Goal: Task Accomplishment & Management: Complete application form

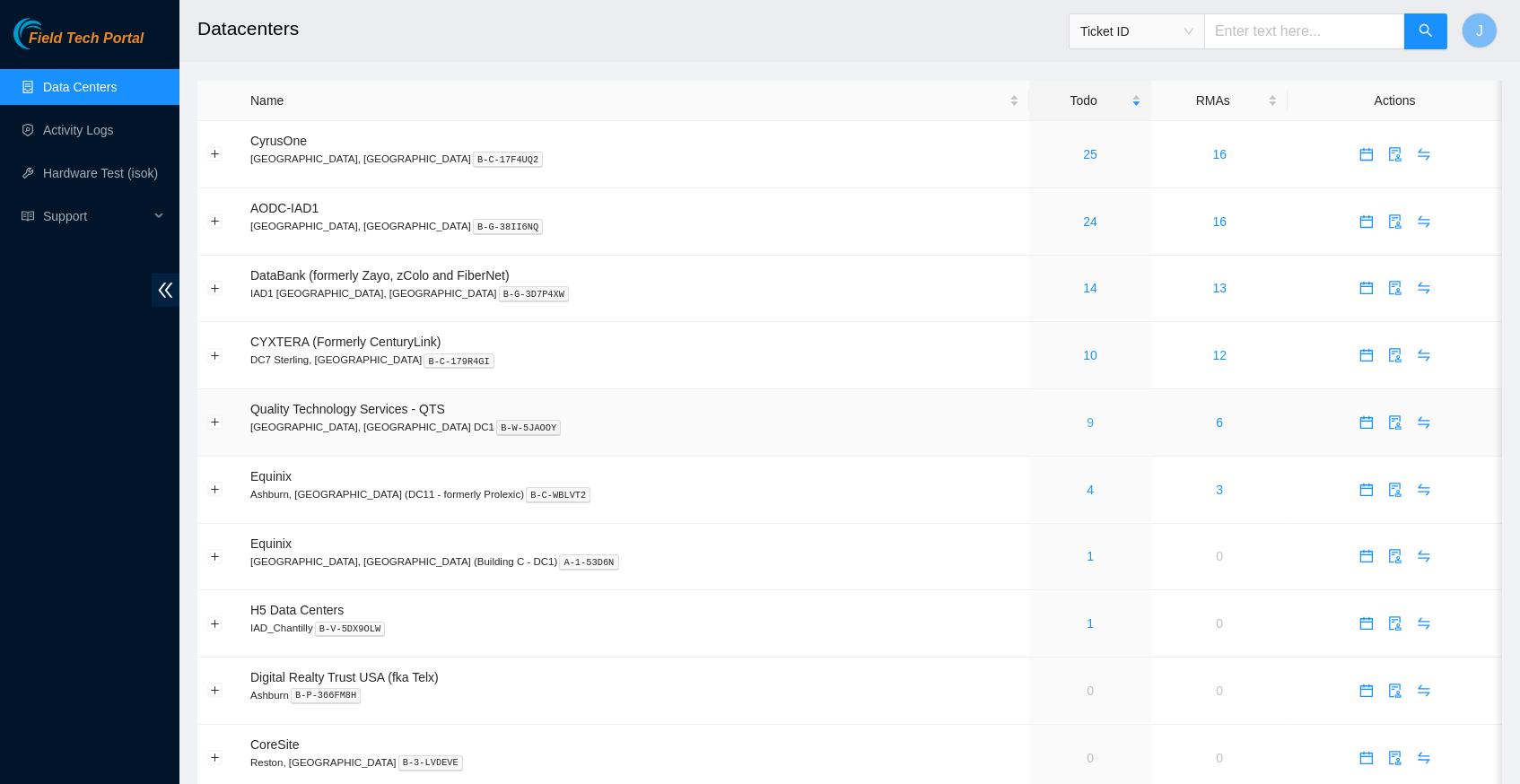
click at [1087, 416] on link "9" at bounding box center [1090, 422] width 7 height 14
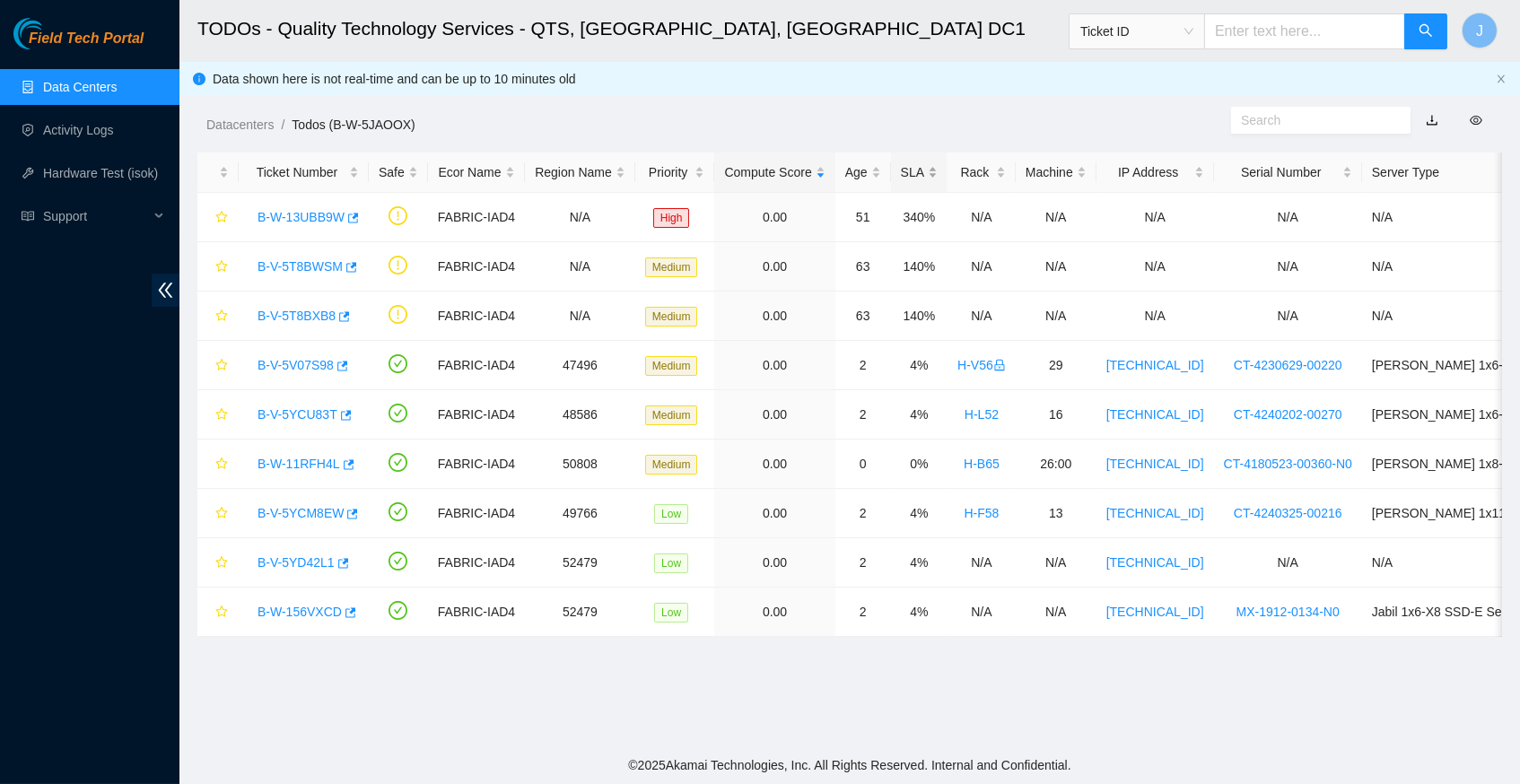
click at [938, 176] on div "SLA" at bounding box center [919, 172] width 36 height 20
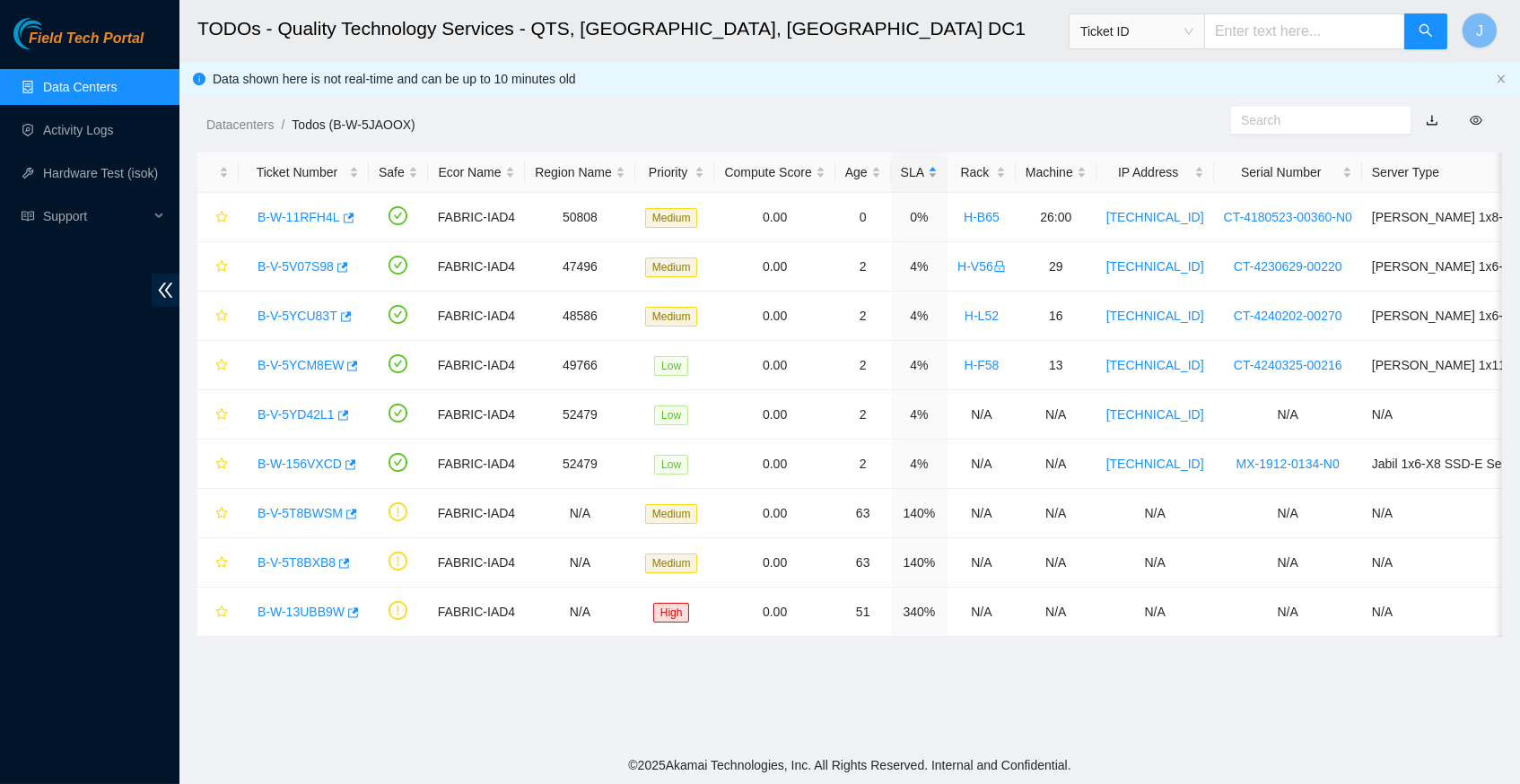
click at [938, 176] on div "SLA" at bounding box center [919, 172] width 36 height 20
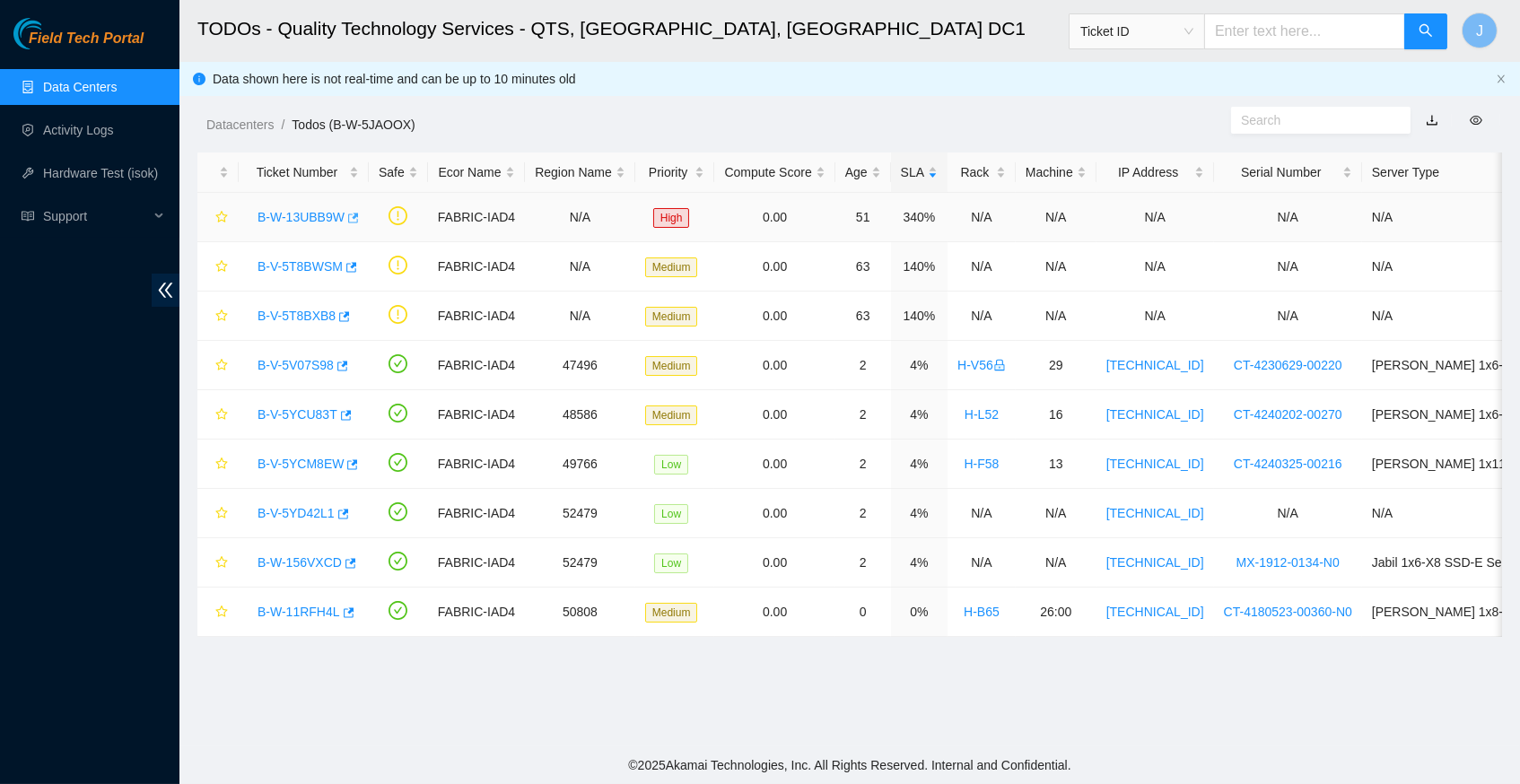
click at [357, 211] on body "Field Tech Portal Data Centers Activity Logs Hardware Test (isok) Support TODOs…" at bounding box center [760, 392] width 1520 height 784
click at [358, 215] on icon "button" at bounding box center [351, 218] width 12 height 12
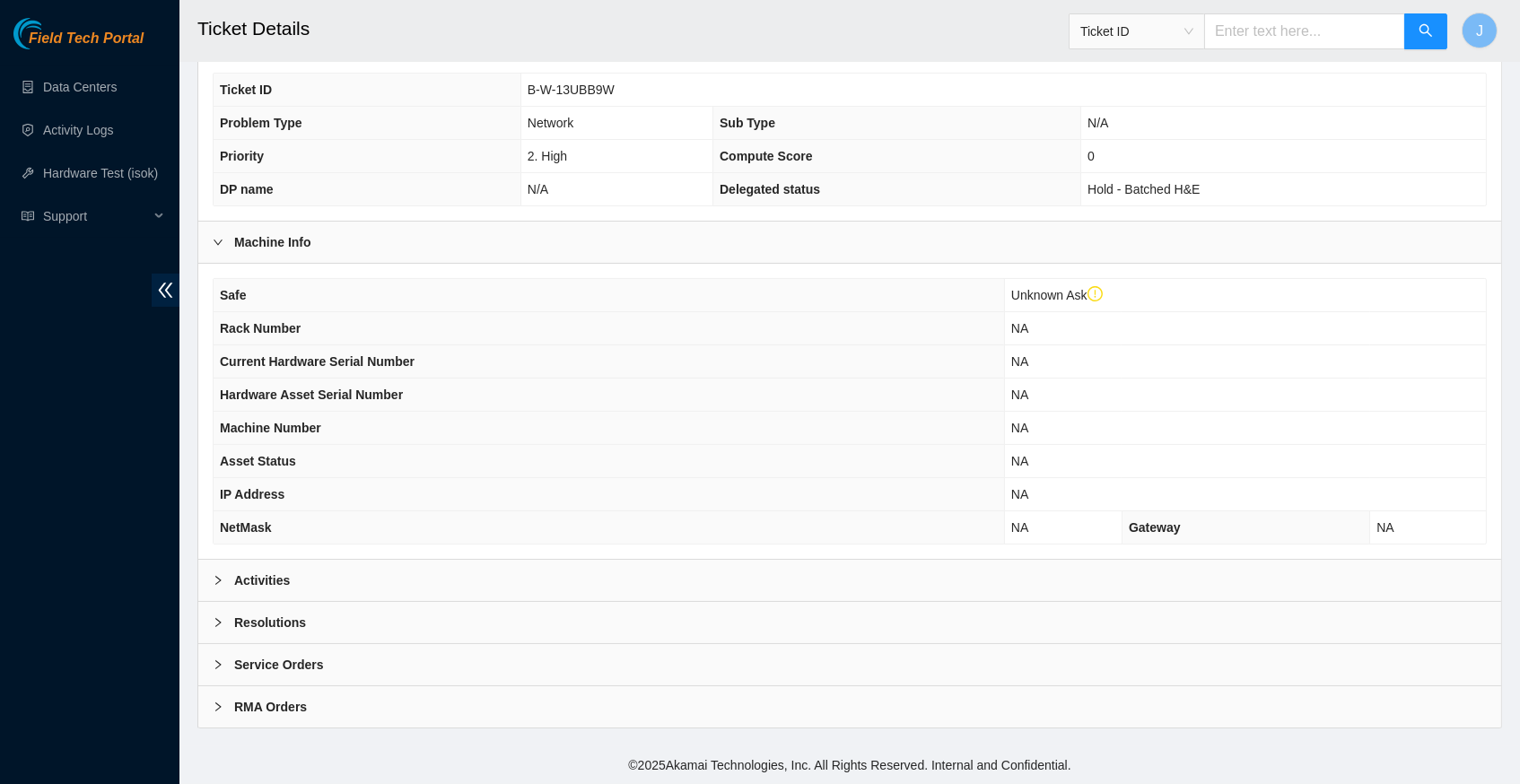
scroll to position [449, 0]
click at [216, 582] on icon "right" at bounding box center [218, 580] width 11 height 11
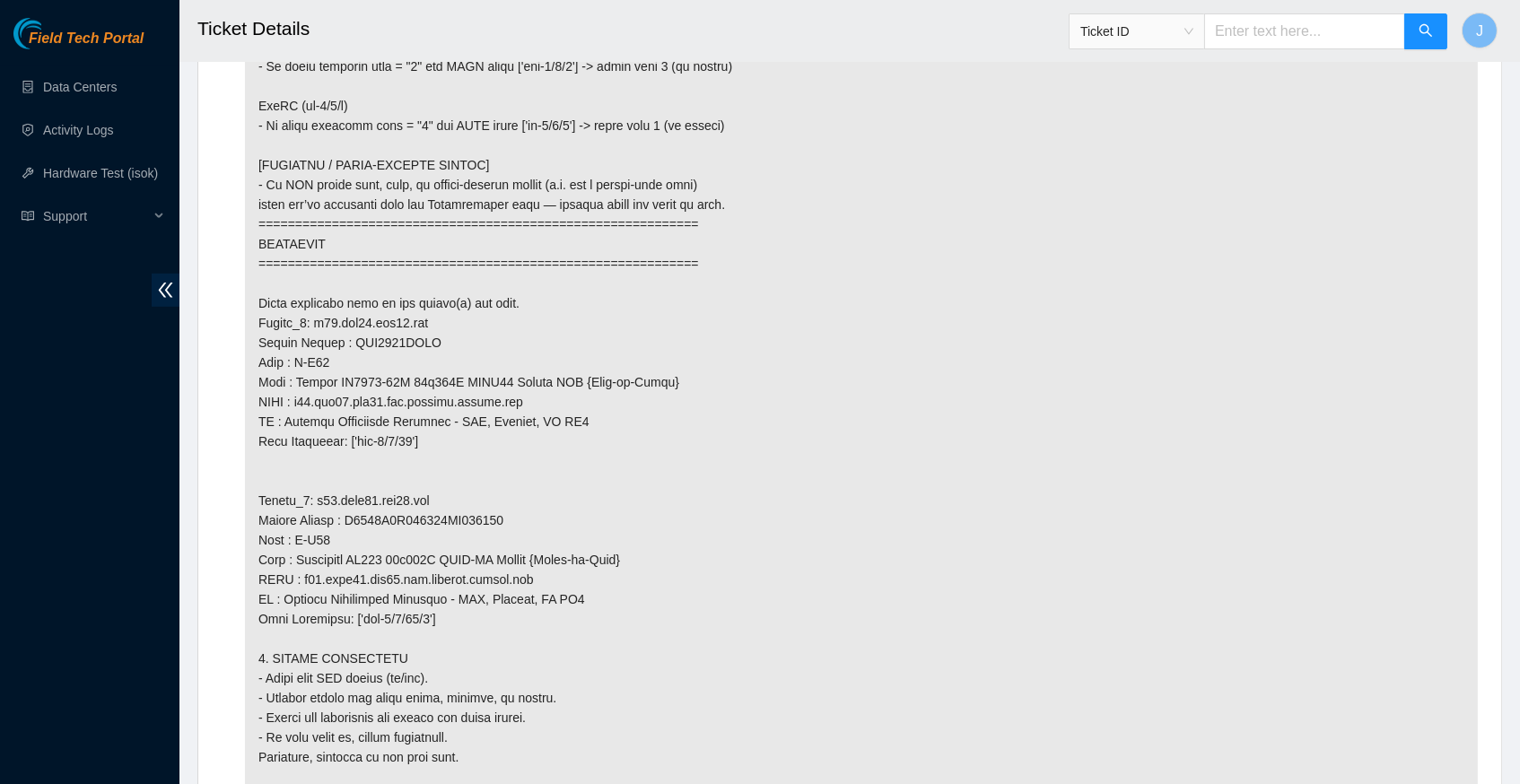
scroll to position [1642, 0]
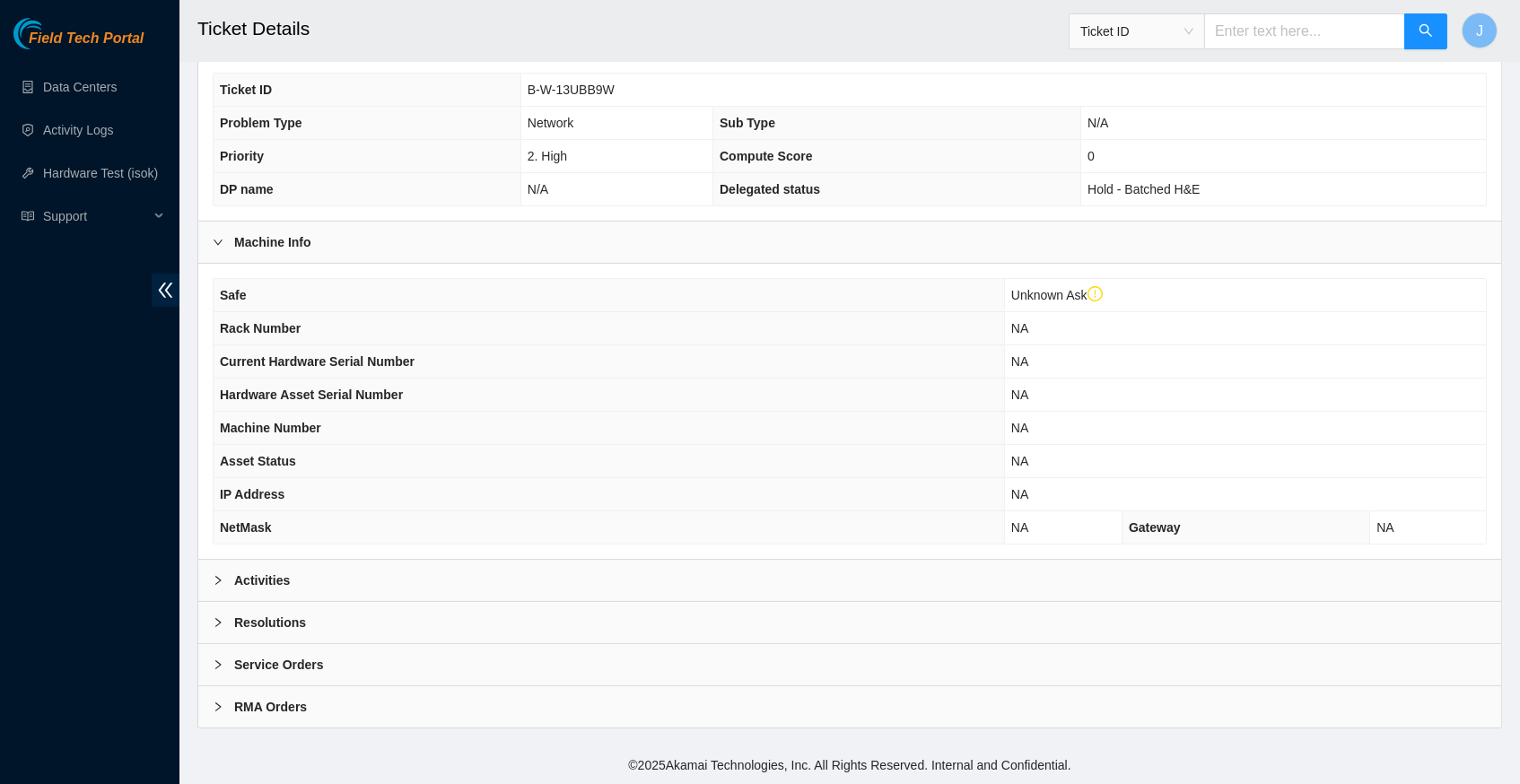
click at [223, 578] on icon "right" at bounding box center [218, 580] width 11 height 11
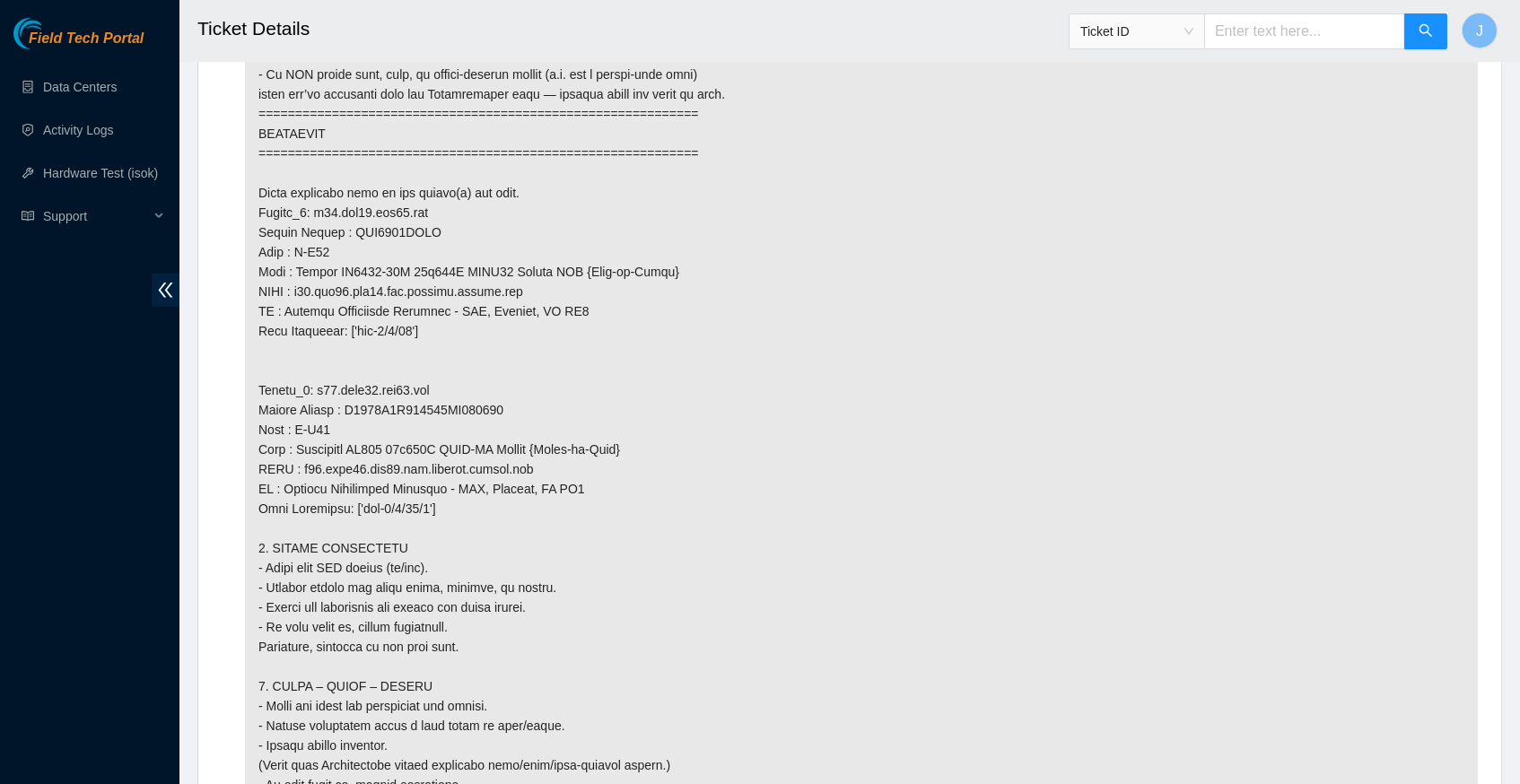
scroll to position [1780, 0]
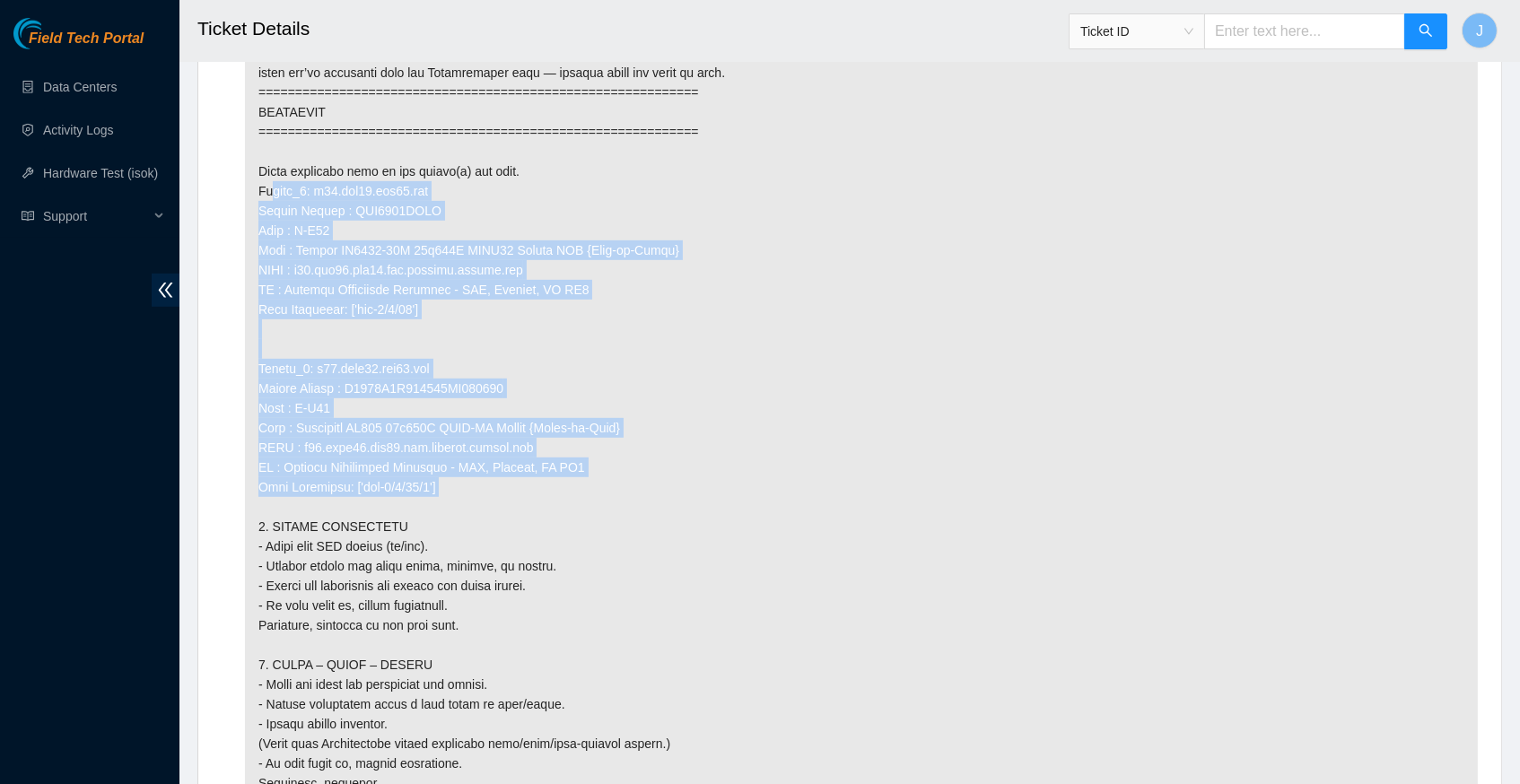
drag, startPoint x: 462, startPoint y: 463, endPoint x: 254, endPoint y: 183, distance: 348.8
click at [254, 183] on p at bounding box center [861, 299] width 1233 height 1961
copy p "Router_1: r15.tor03.iad04.fab Serial Number : AAA2032AAHD Rack : H-B63 Make : A…"
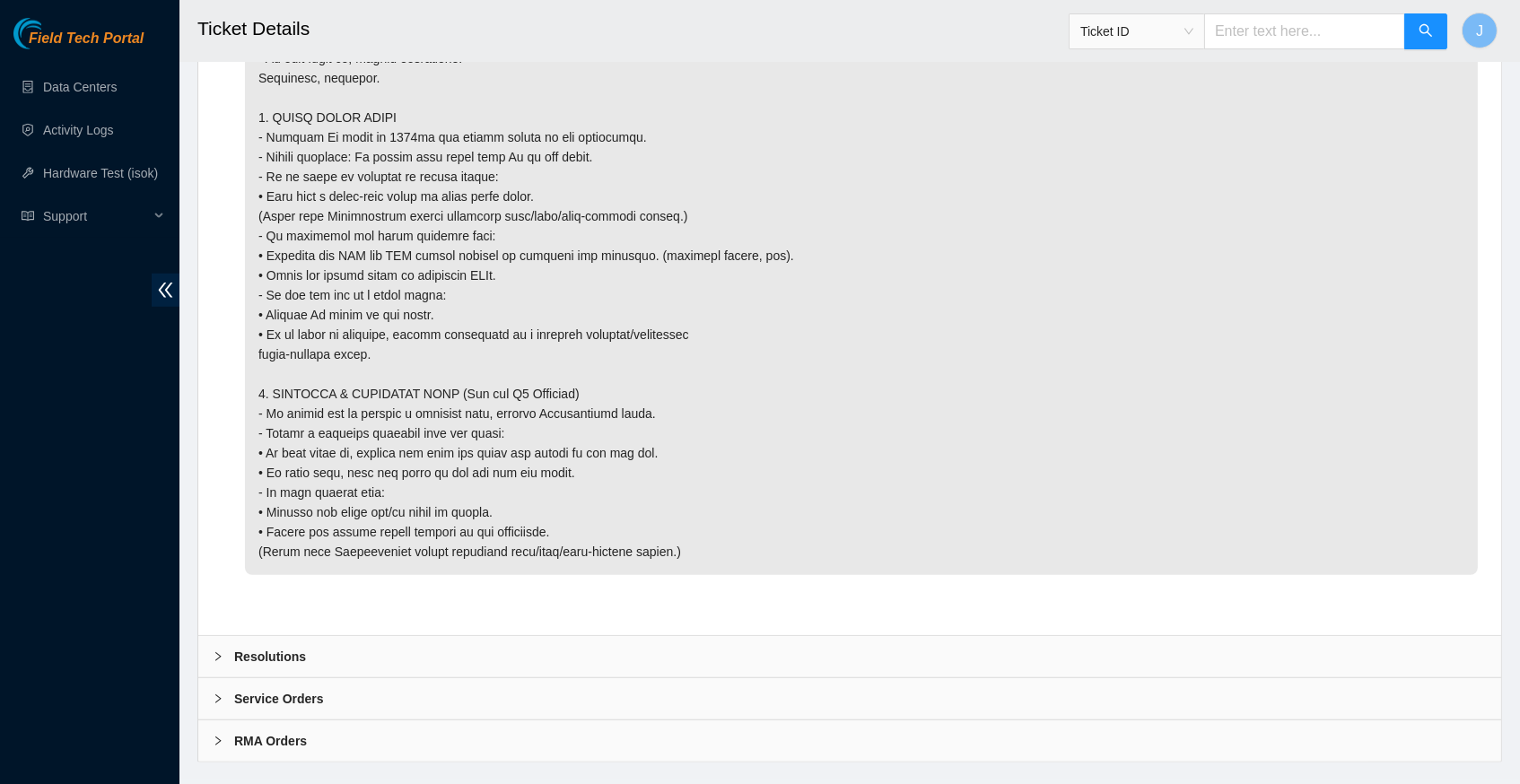
click at [215, 652] on icon "right" at bounding box center [218, 656] width 11 height 11
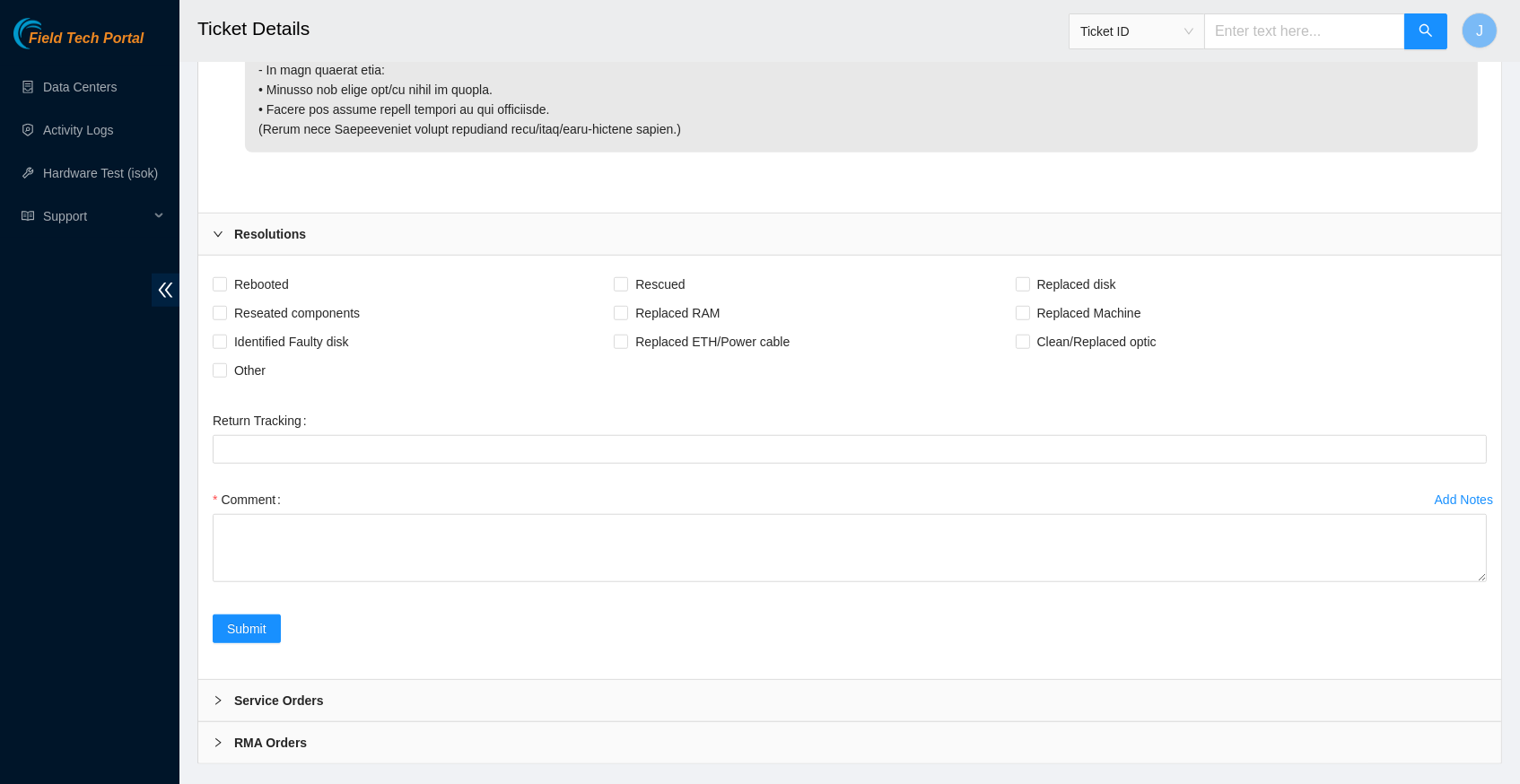
scroll to position [2908, 0]
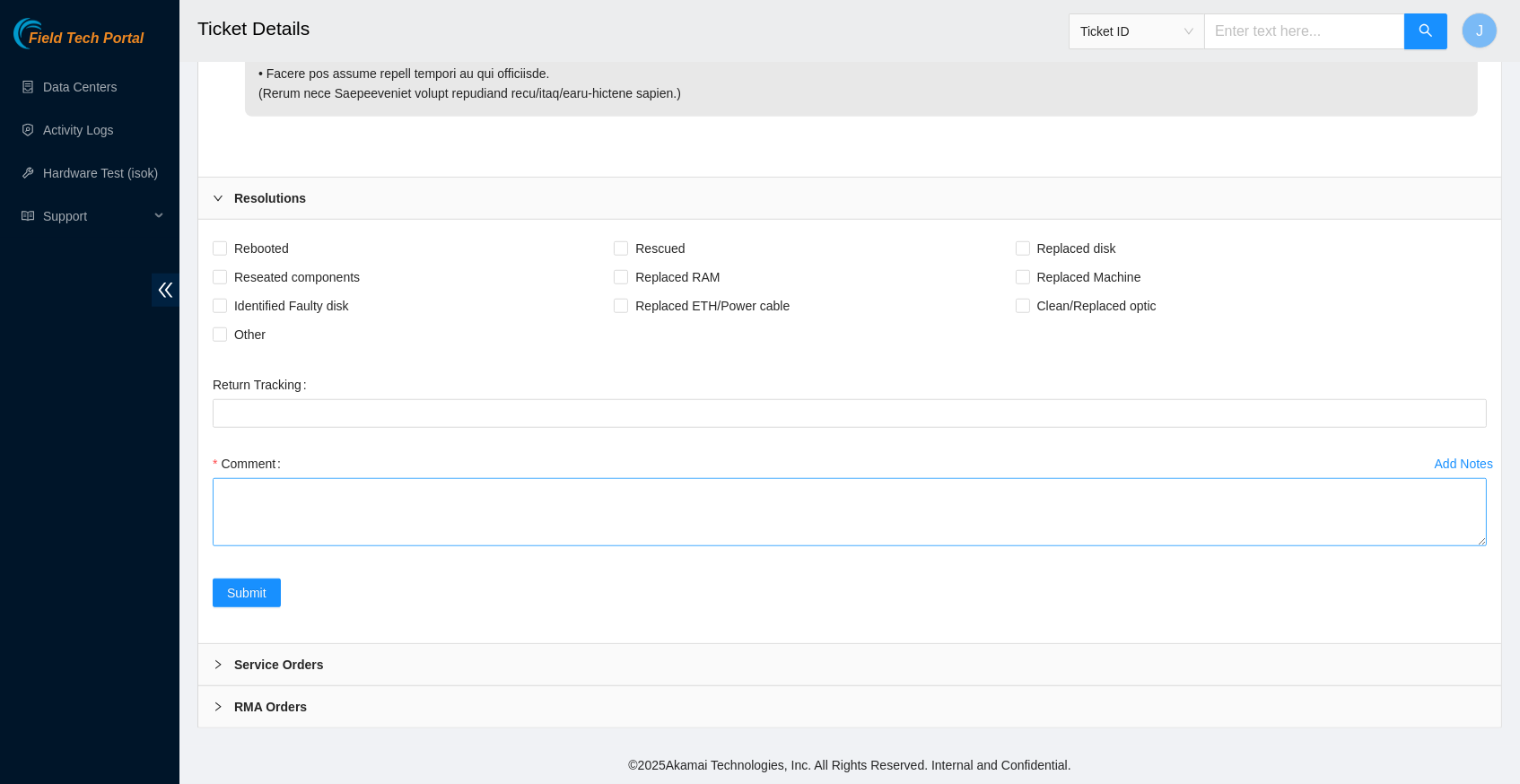
scroll to position [3201, 0]
click at [596, 478] on textarea "Comment" at bounding box center [850, 511] width 1274 height 68
paste textarea "Router_1: r15.tor03.iad04.fab Serial Number : AAA2032AAHD Rack : H-B63 Make : A…"
click at [456, 478] on textarea "Router_1: r15.tor03.iad04.fab Serial Number : AAA2032AAHD Rack : H-B63 Make : A…" at bounding box center [850, 511] width 1274 height 68
click at [487, 511] on textarea "Router_1: r15.tor03.iad04.fab Serial Number : AAA2032AAHD Rack : H-B63 Make : A…" at bounding box center [850, 511] width 1274 height 68
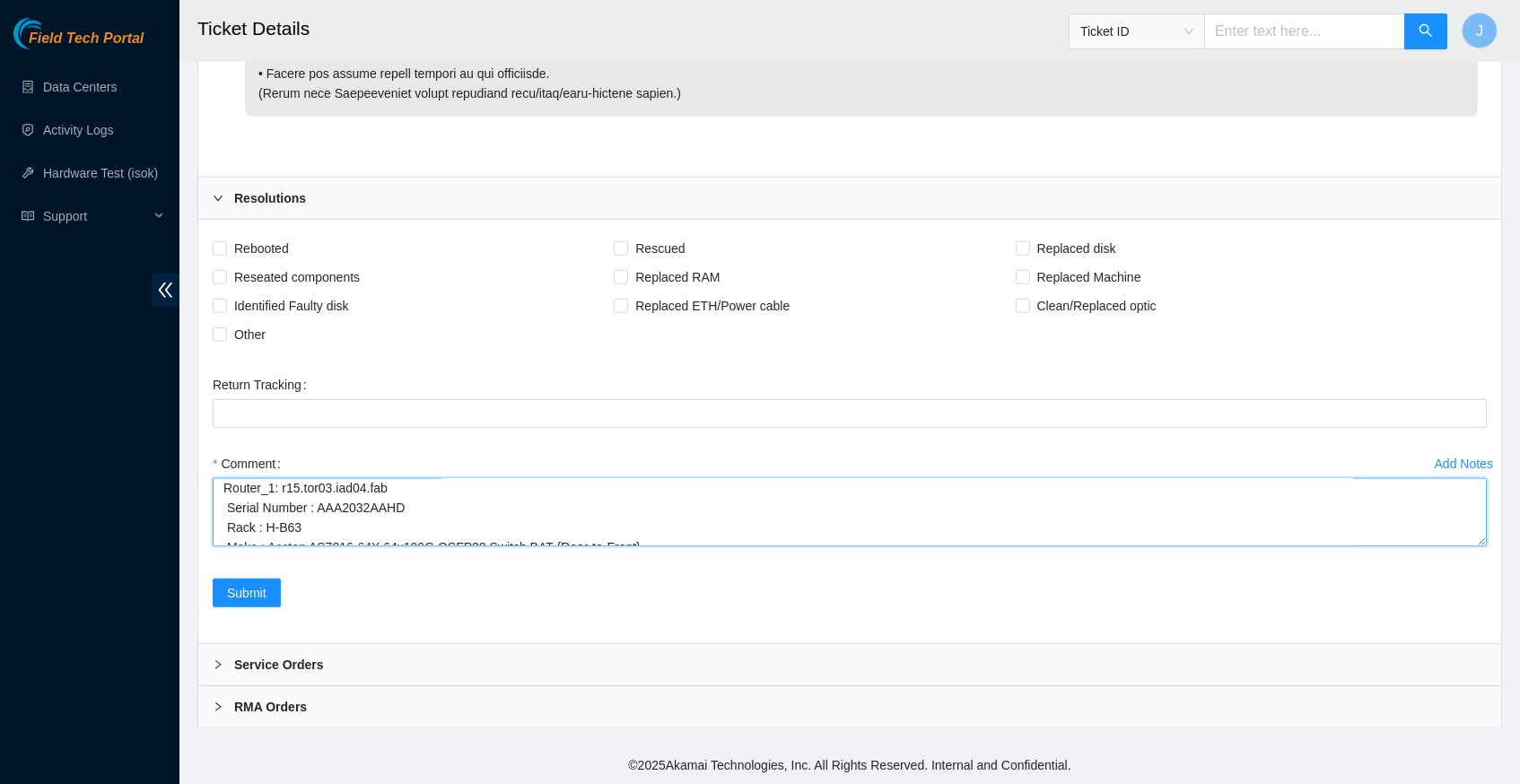
scroll to position [24, 0]
type textarea "Router_1: r15.tor03.iad04.fab Serial Number : AAA2032AAHD Rack : H-B63 Make : A…"
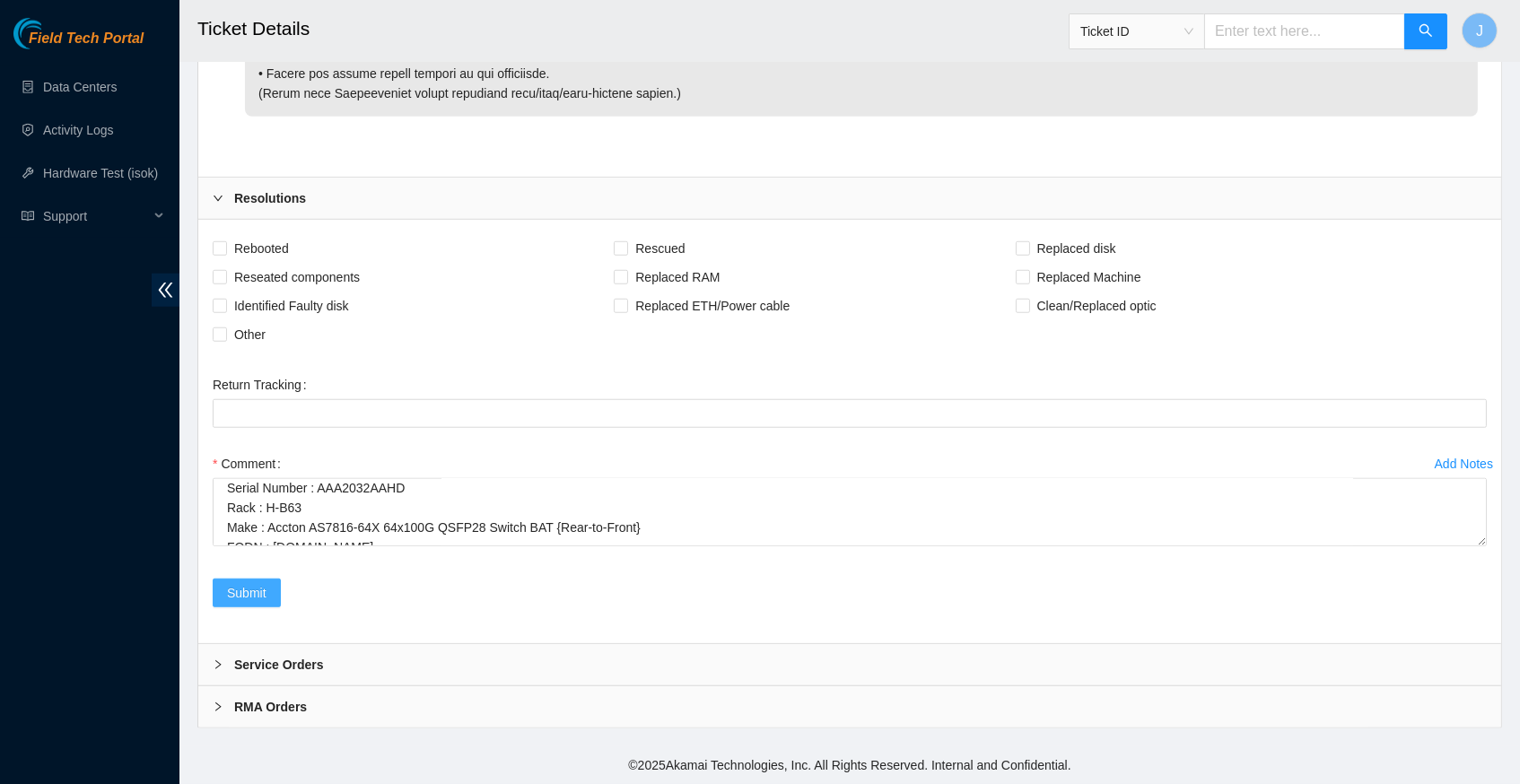
click at [254, 593] on span "Submit" at bounding box center [247, 593] width 39 height 20
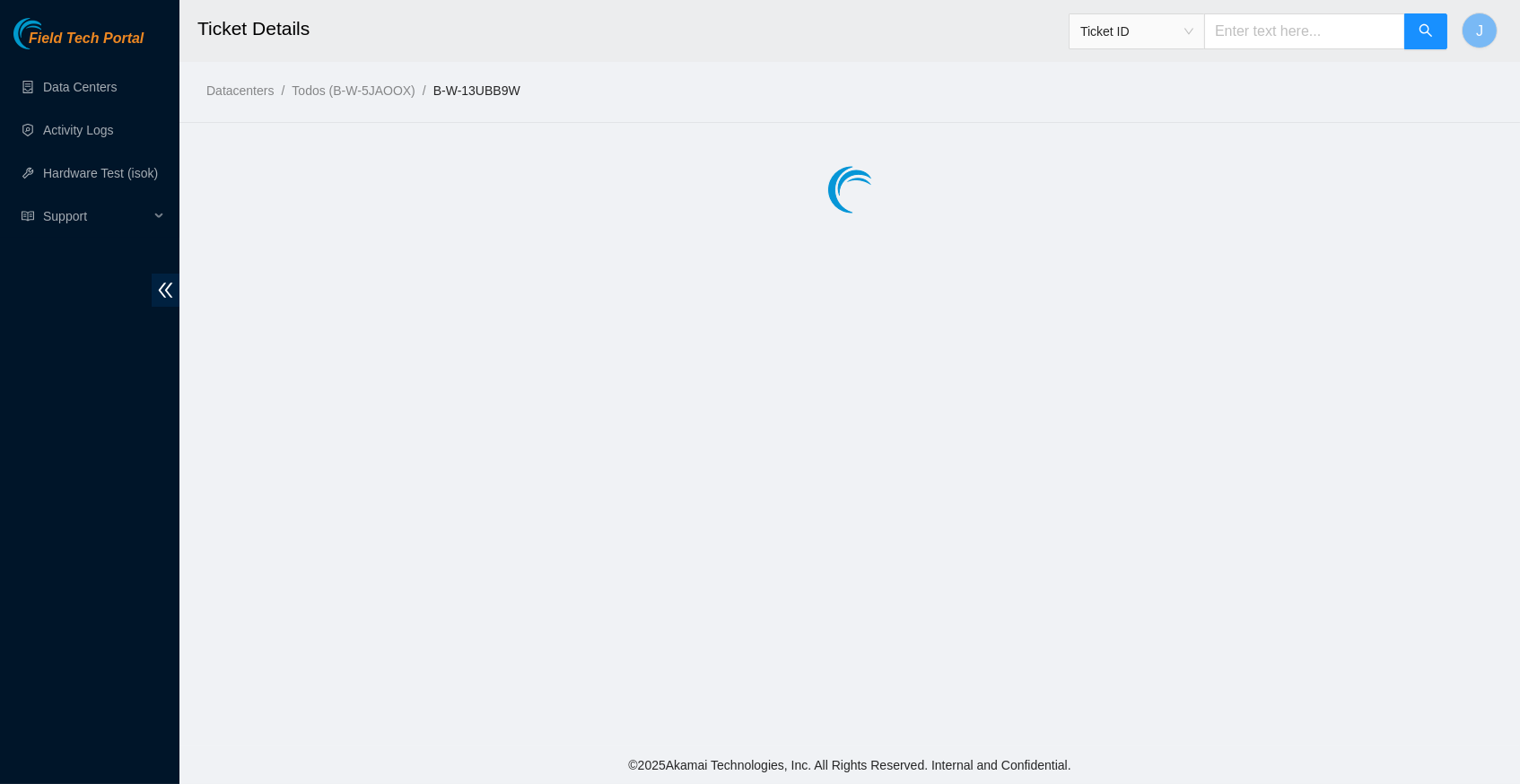
scroll to position [0, 0]
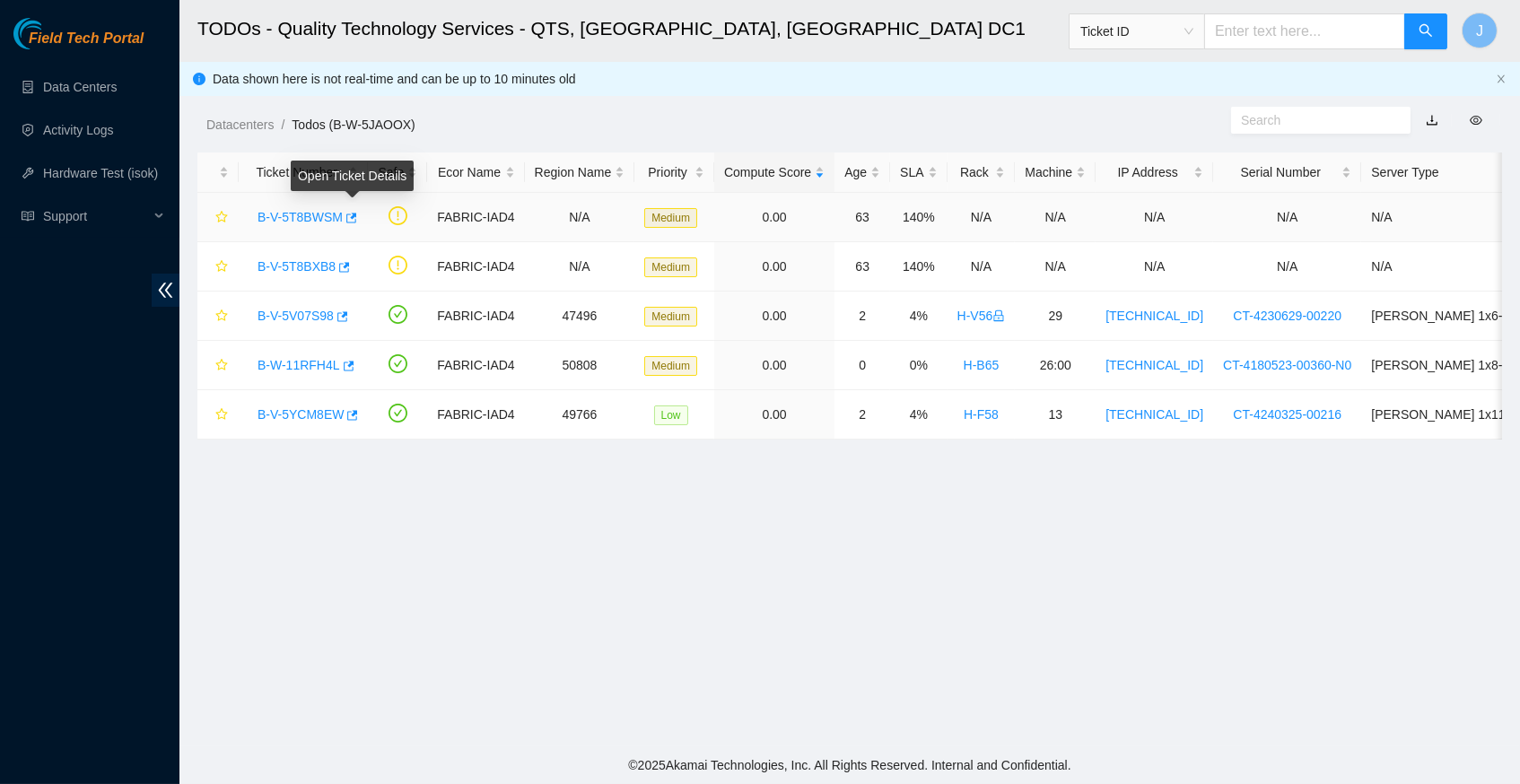
click at [357, 213] on icon "button" at bounding box center [351, 218] width 11 height 10
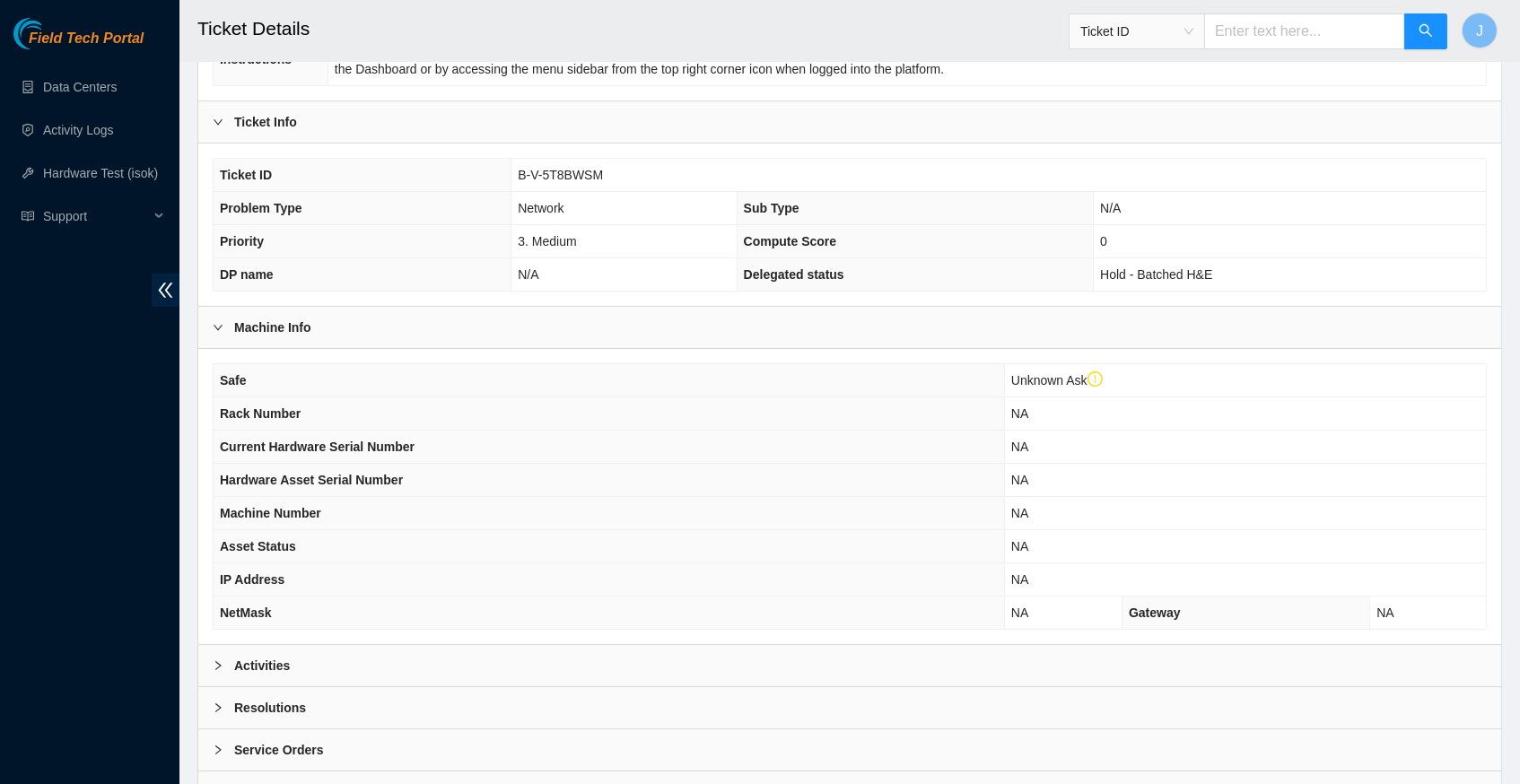
scroll to position [402, 0]
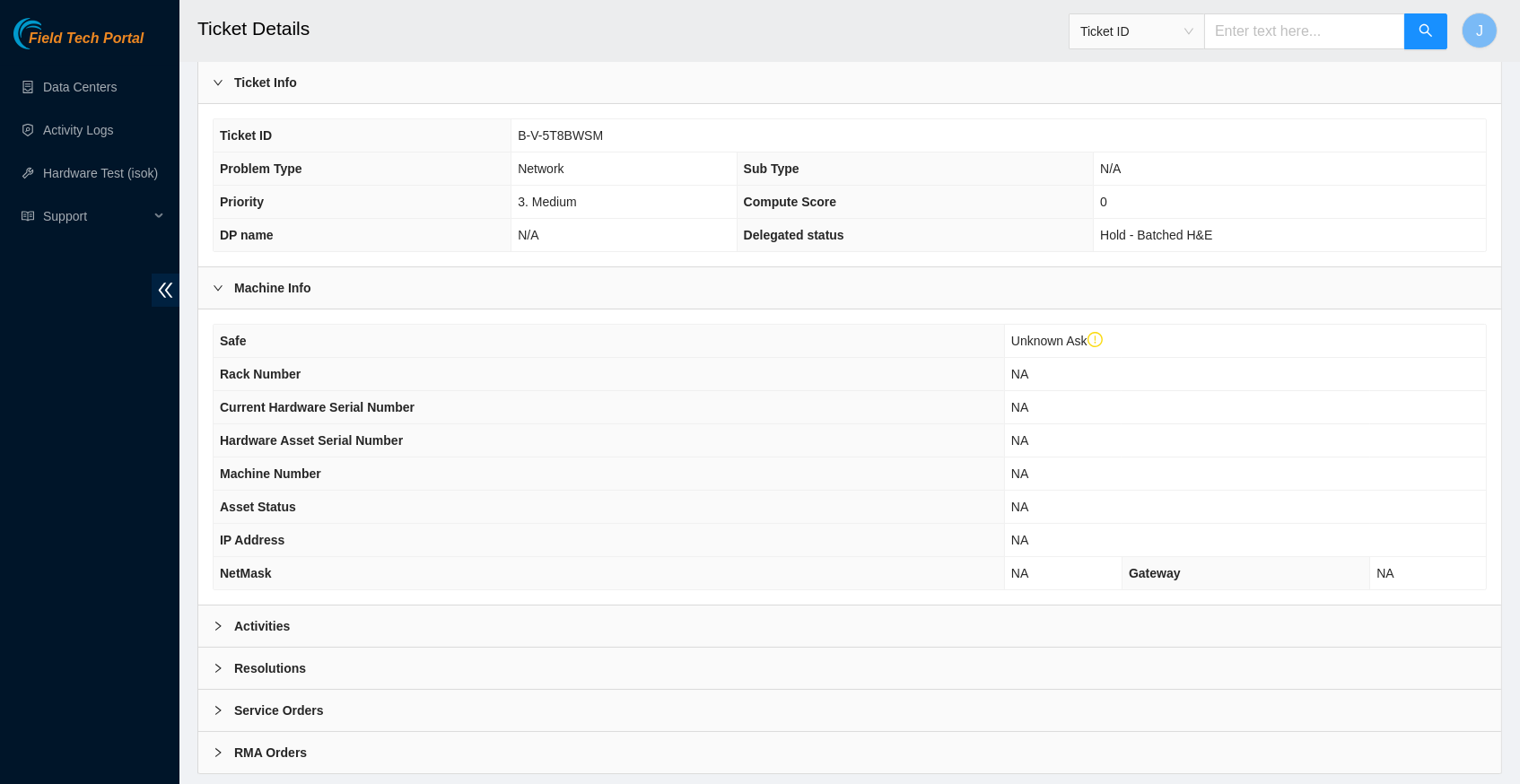
click at [225, 625] on div at bounding box center [224, 626] width 21 height 20
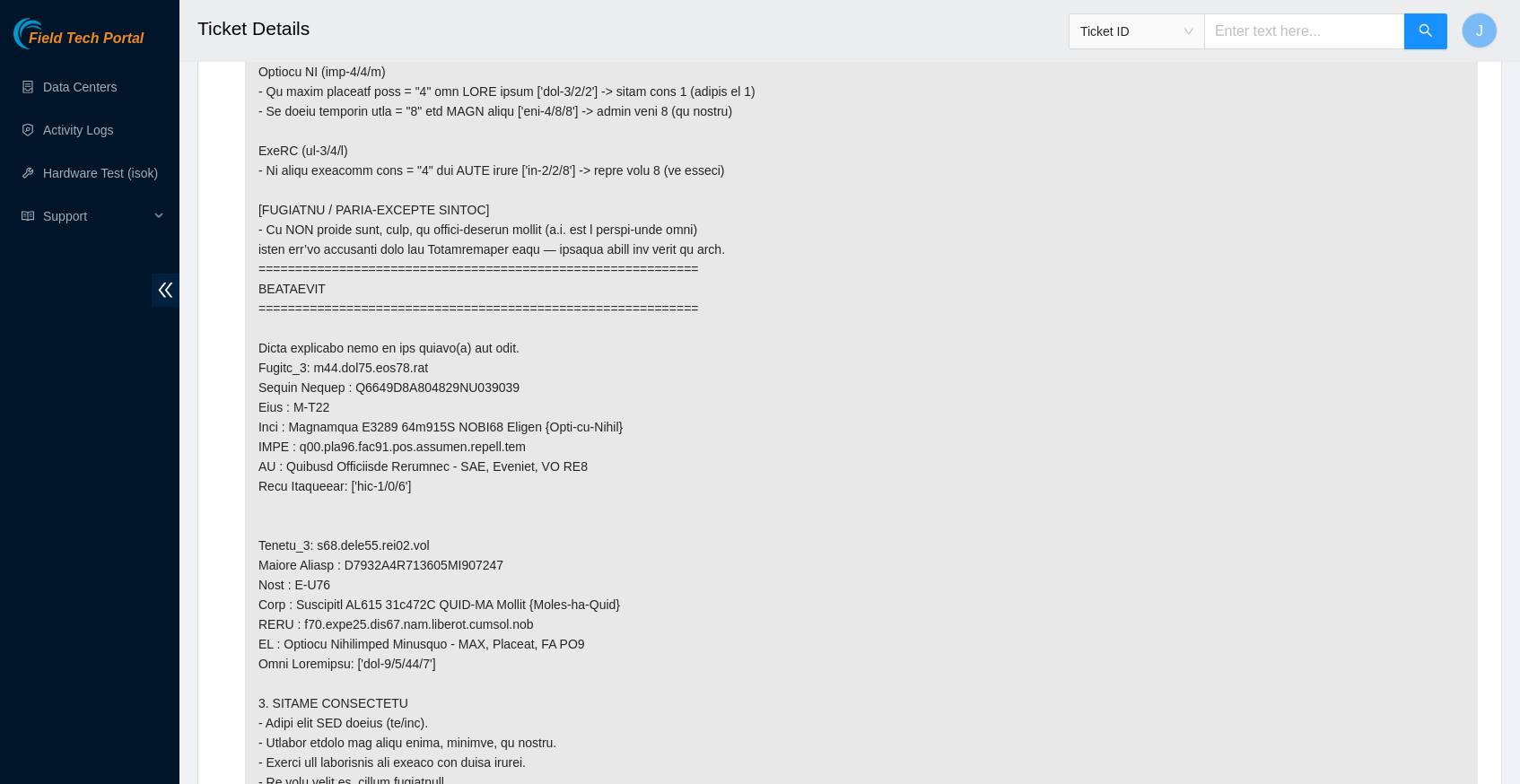
scroll to position [1624, 0]
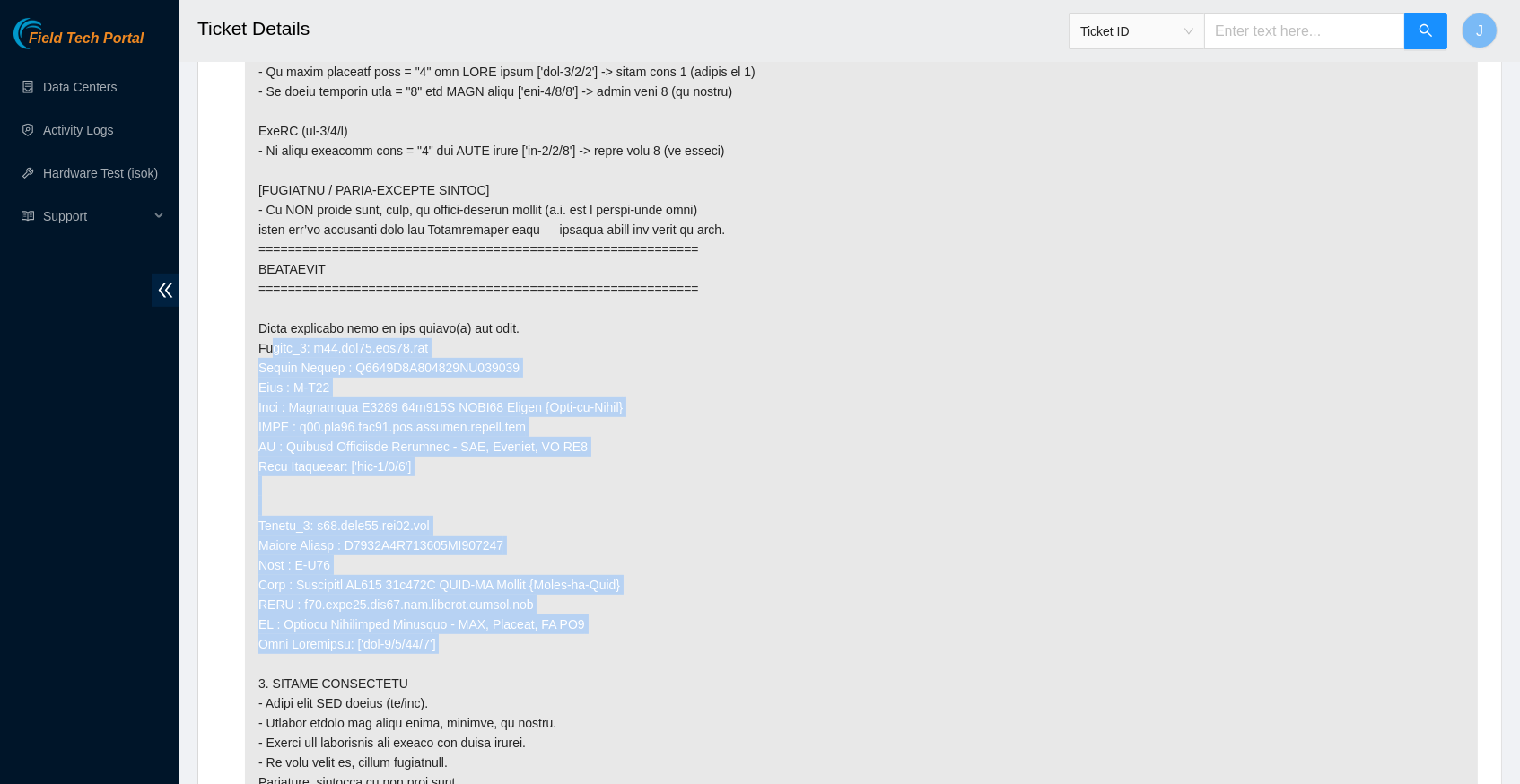
drag, startPoint x: 453, startPoint y: 630, endPoint x: 257, endPoint y: 344, distance: 346.7
click at [257, 344] on p at bounding box center [861, 457] width 1233 height 1961
copy p "Router_1: r09.tor01.iad04.fab Serial Number : R3250B2F093222AK201231 Rack : H-V…"
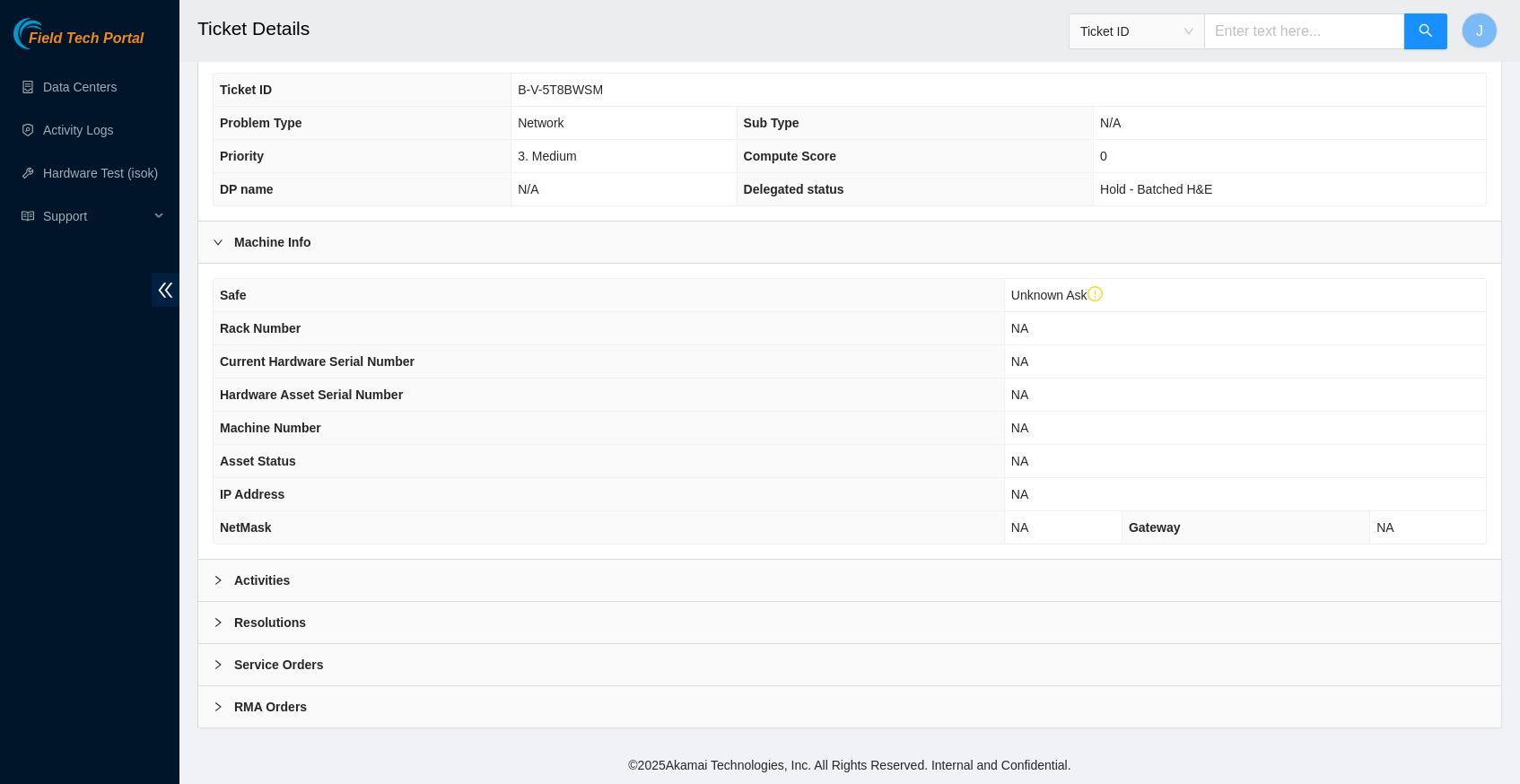
click at [220, 576] on div at bounding box center [224, 581] width 21 height 20
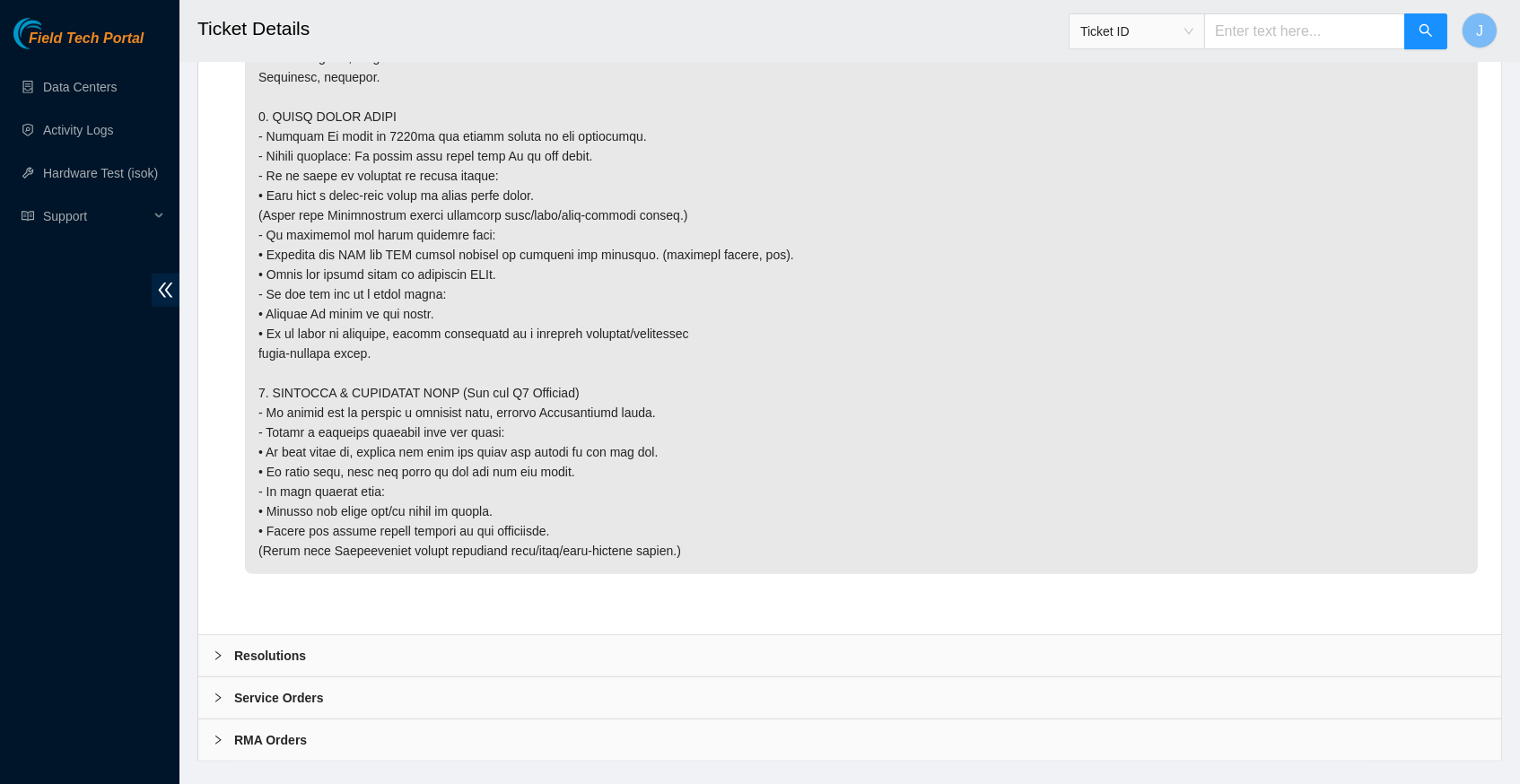
scroll to position [2486, 0]
click at [217, 652] on icon "right" at bounding box center [218, 656] width 11 height 11
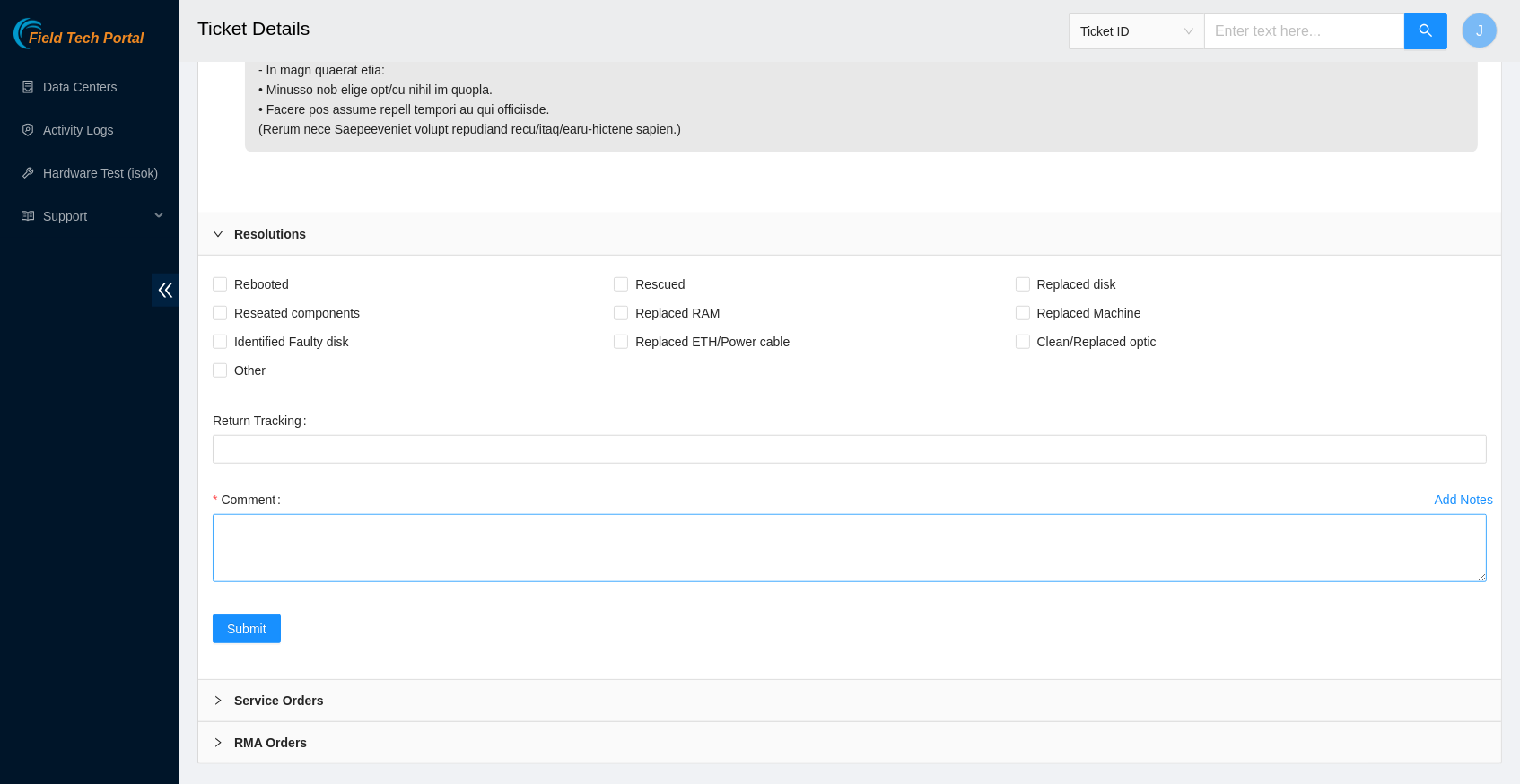
scroll to position [2908, 0]
click at [415, 583] on textarea "Comment" at bounding box center [850, 549] width 1274 height 68
paste textarea "Router_1: r09.tor01.iad04.fab Serial Number : R3250B2F093222AK201231 Rack : H-V…"
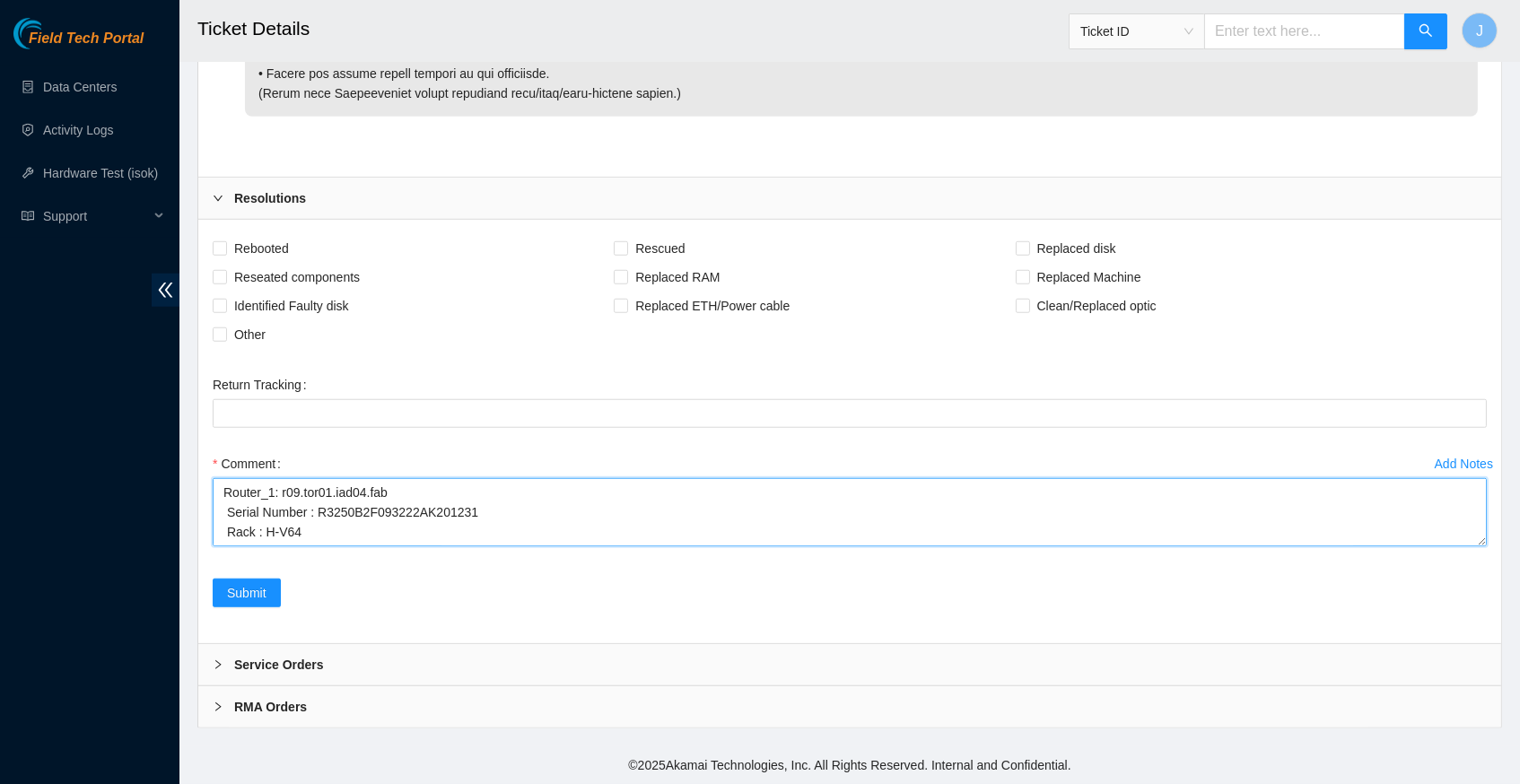
click at [441, 478] on textarea "Router_1: r09.tor01.iad04.fab Serial Number : R3250B2F093222AK201231 Rack : H-V…" at bounding box center [850, 511] width 1274 height 68
click at [463, 523] on textarea "Router_1: r09.tor01.iad04.fab Serial Number : R3250B2F093222AK201231 Rack : H-V…" at bounding box center [850, 511] width 1274 height 68
type textarea "Router_1: r09.tor01.iad04.fab Serial Number : R3250B2F093222AK201231 Rack : H-V…"
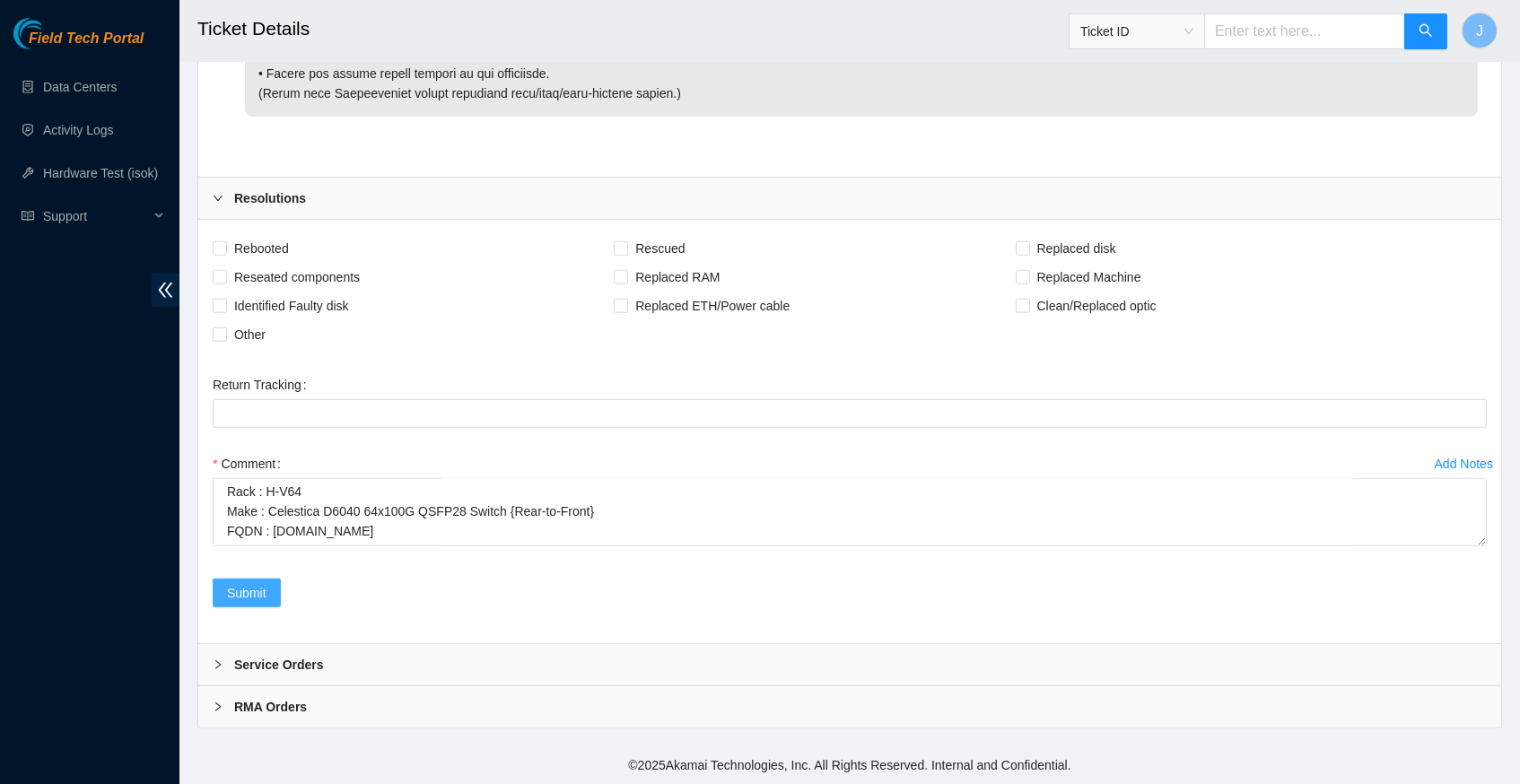
click at [256, 593] on span "Submit" at bounding box center [247, 593] width 39 height 20
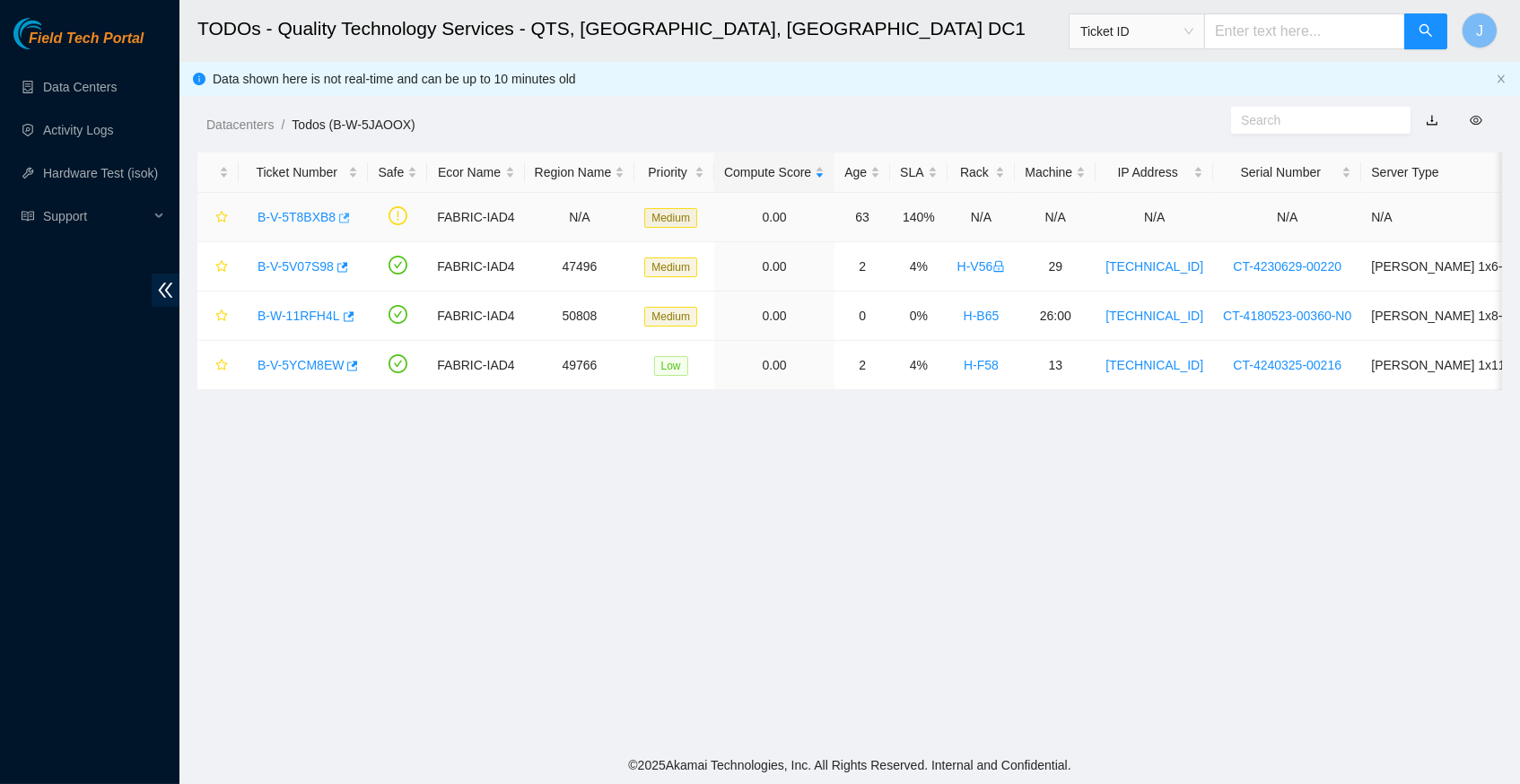
click at [349, 217] on icon "button" at bounding box center [343, 218] width 12 height 12
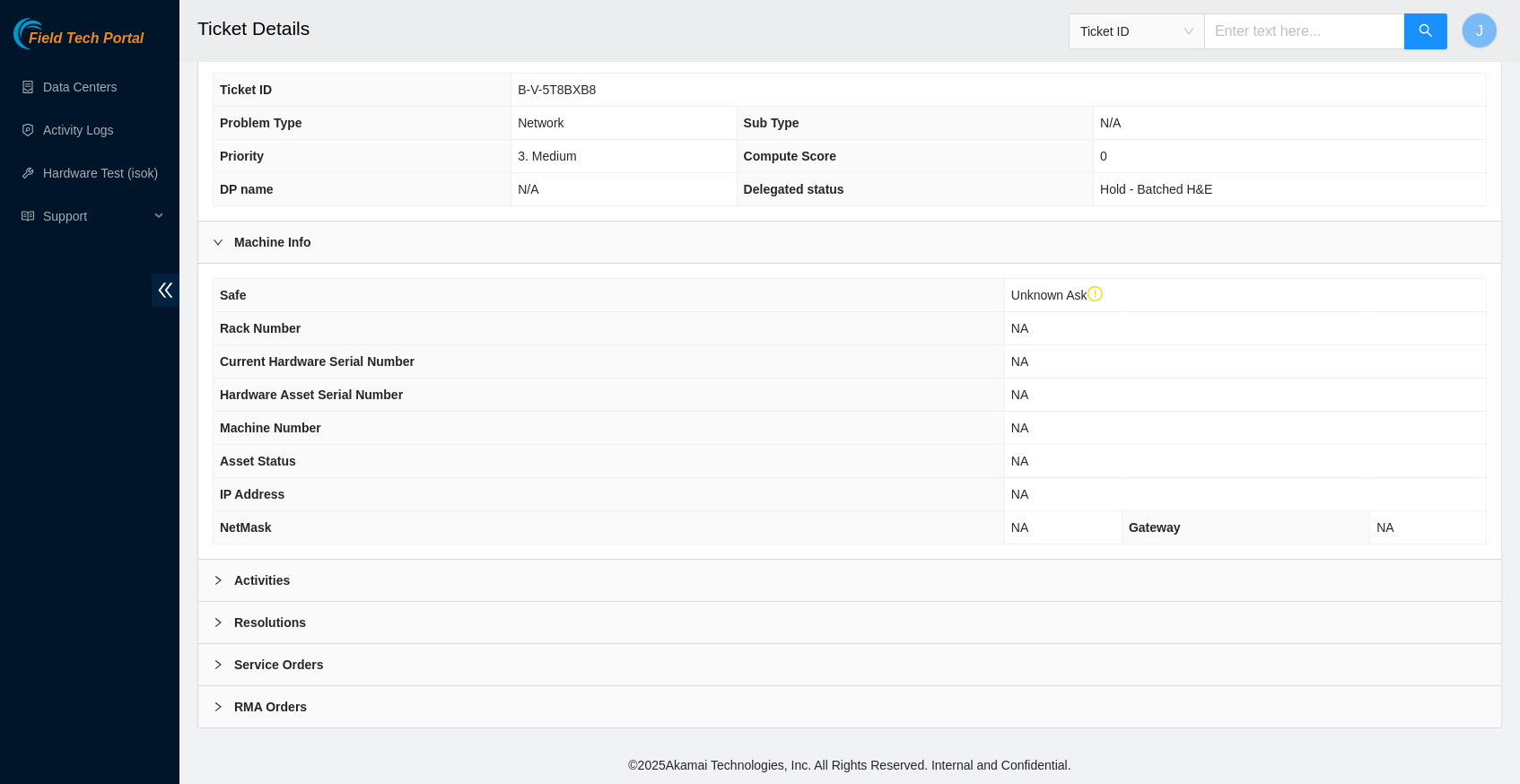
scroll to position [449, 0]
click at [222, 585] on icon "right" at bounding box center [218, 580] width 11 height 11
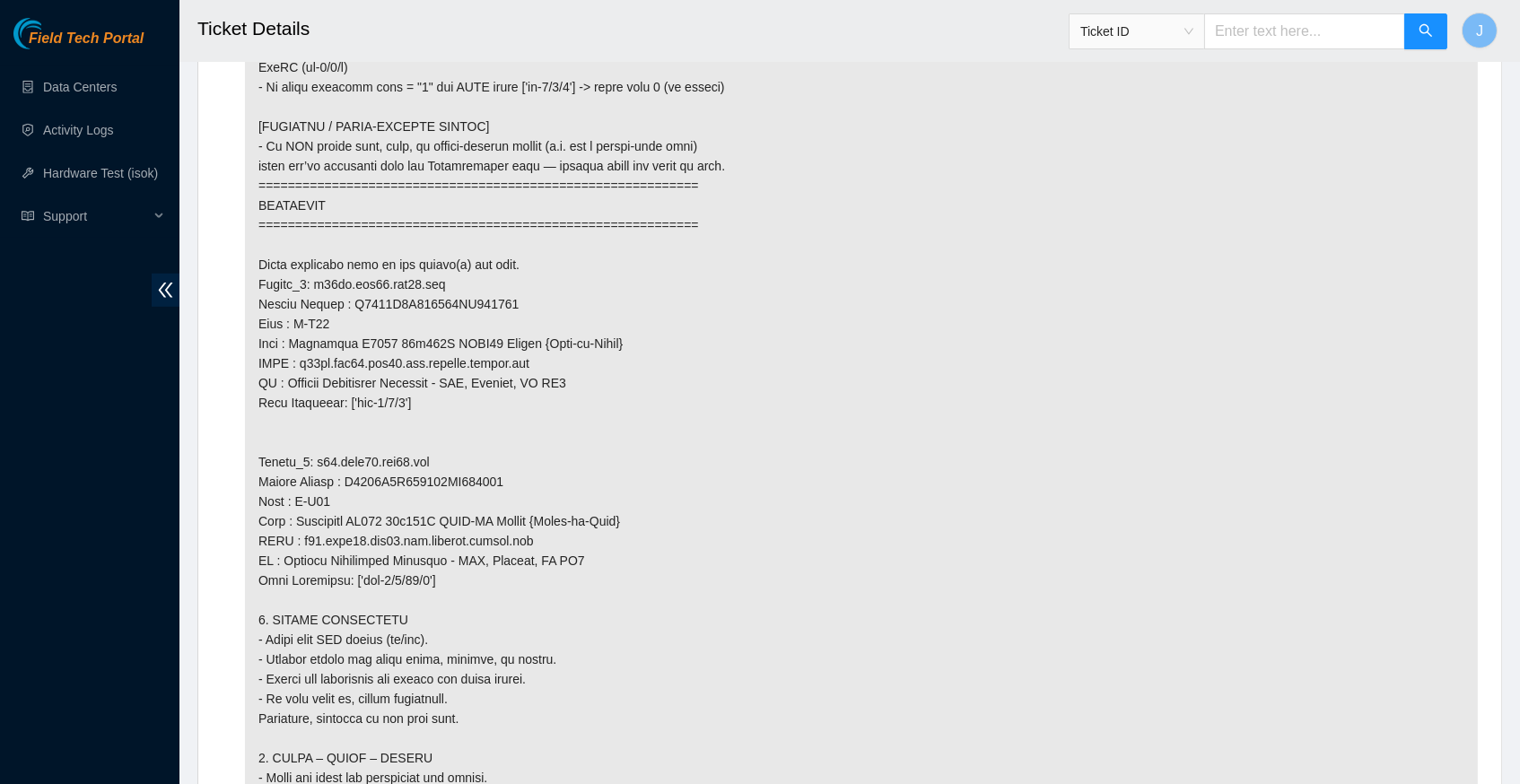
scroll to position [1694, 0]
